Goal: Information Seeking & Learning: Find specific fact

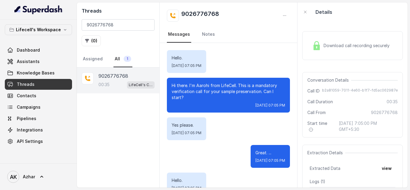
scroll to position [116, 0]
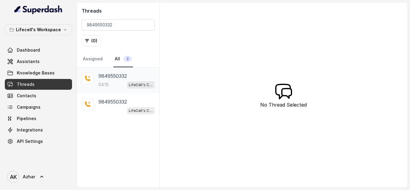
click at [107, 77] on p "9849550332" at bounding box center [112, 75] width 29 height 7
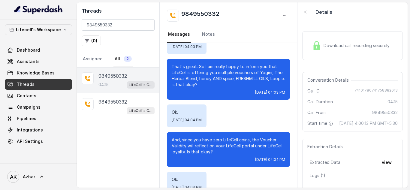
scroll to position [1149, 0]
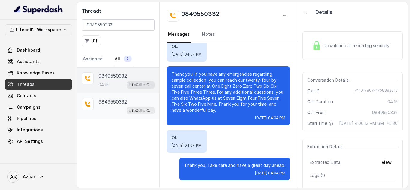
click at [122, 104] on p "9849550332" at bounding box center [112, 101] width 29 height 7
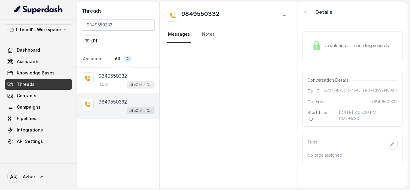
click at [346, 43] on span "Download call recording securely" at bounding box center [357, 46] width 68 height 6
click at [131, 79] on div "9849550332" at bounding box center [126, 75] width 56 height 7
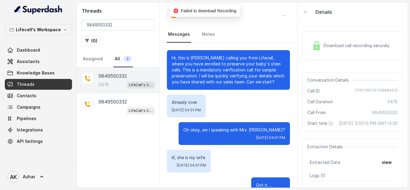
scroll to position [1149, 0]
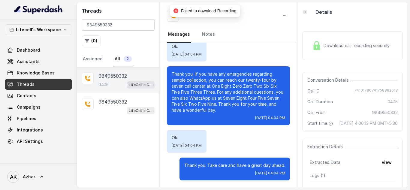
click at [317, 46] on img at bounding box center [316, 45] width 9 height 9
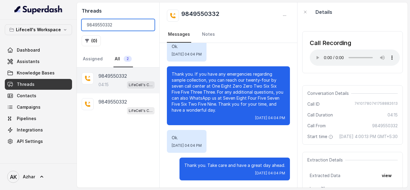
click at [92, 25] on input "9849550332" at bounding box center [118, 24] width 73 height 11
paste input "359229800"
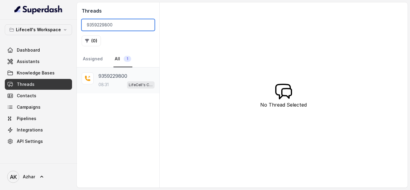
type input "9359229800"
click at [107, 77] on p "9359229800" at bounding box center [112, 75] width 29 height 7
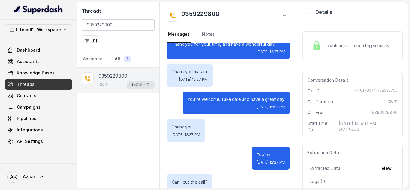
scroll to position [2427, 0]
